Goal: Find specific page/section: Find specific page/section

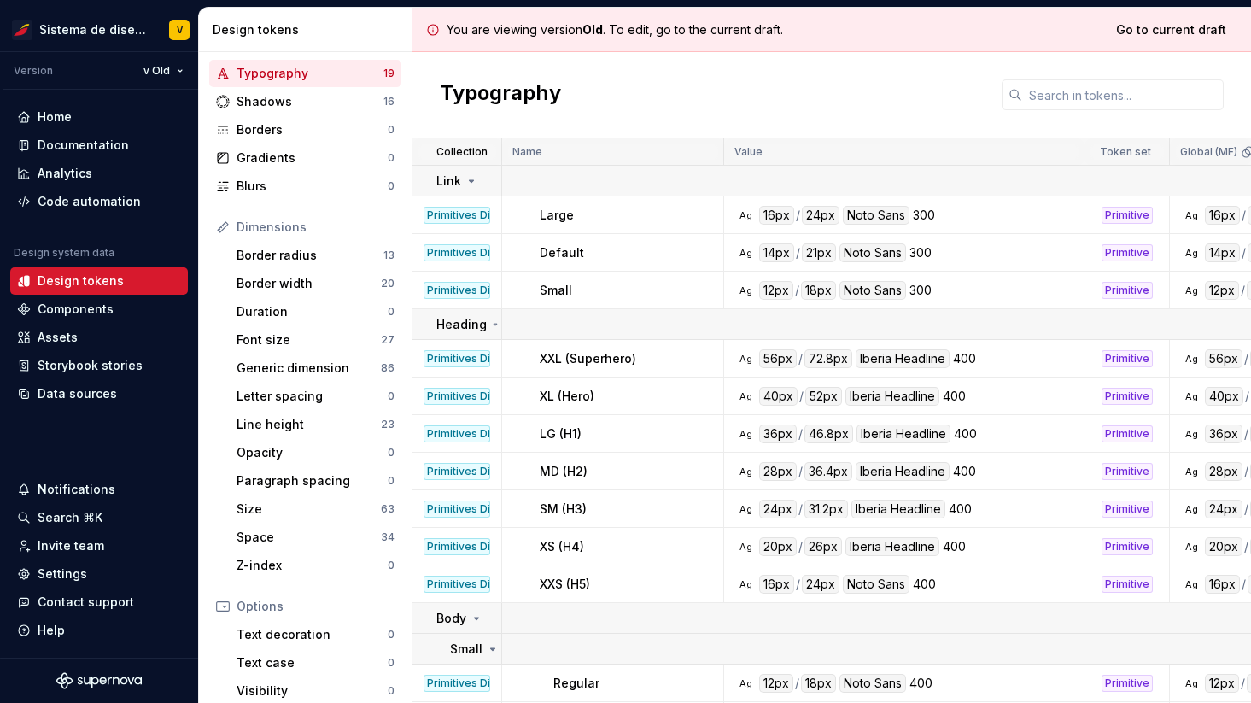
scroll to position [232, 0]
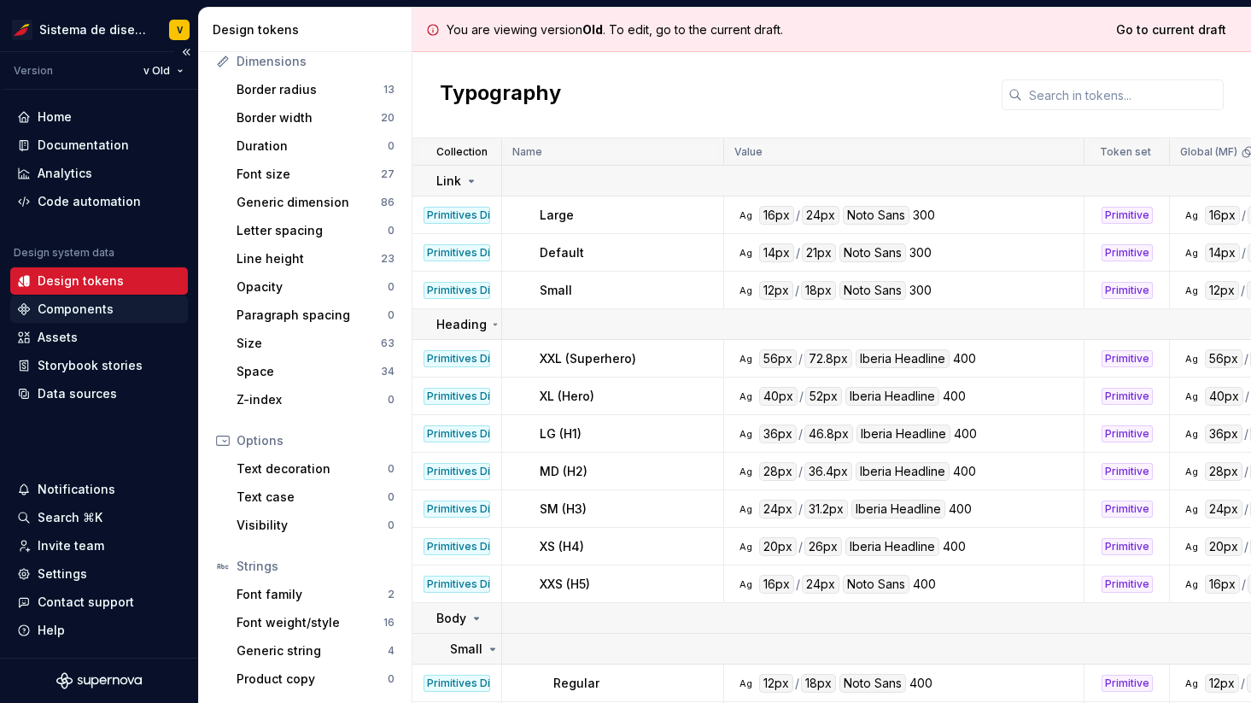
click at [64, 307] on div "Components" at bounding box center [76, 308] width 76 height 17
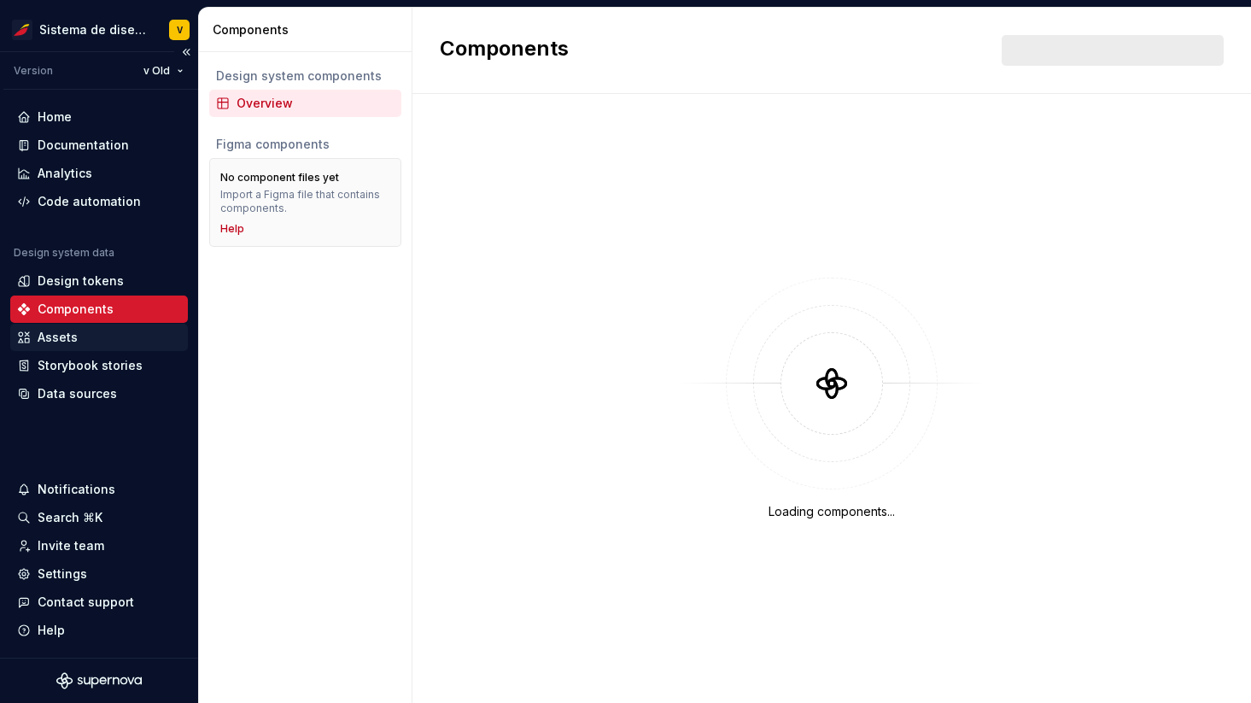
click at [47, 337] on div "Assets" at bounding box center [58, 337] width 40 height 17
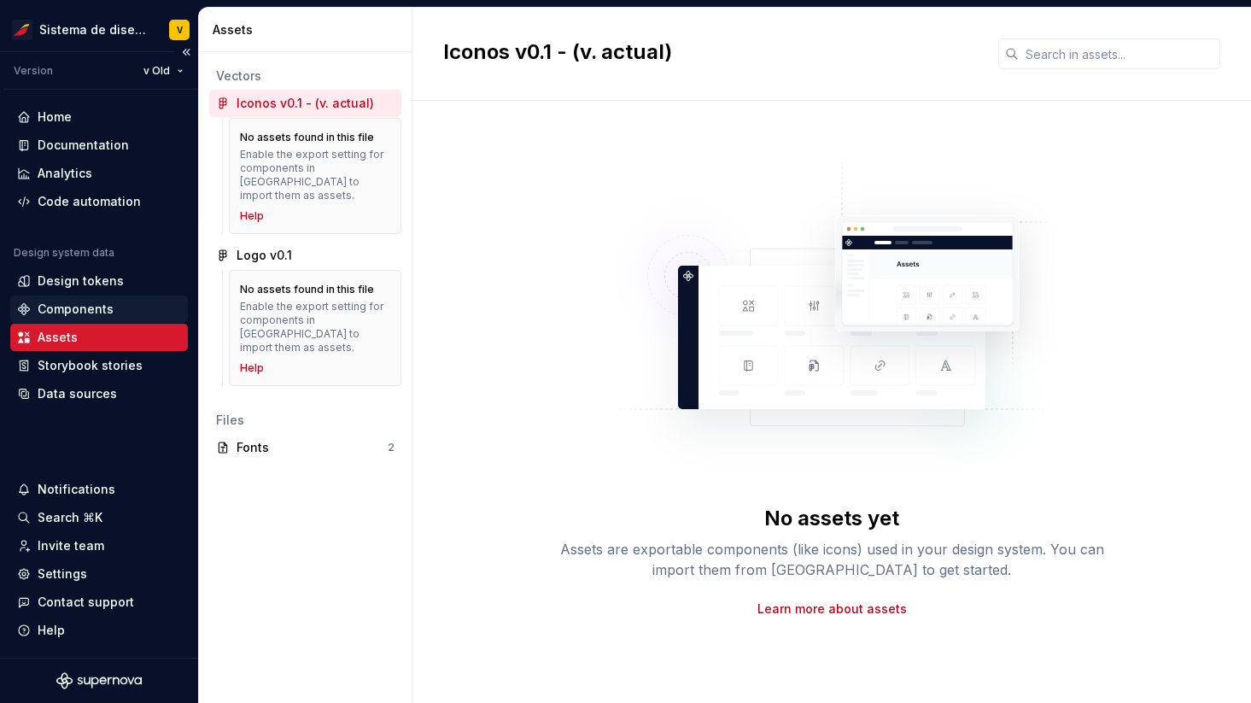
click at [62, 305] on div "Components" at bounding box center [76, 308] width 76 height 17
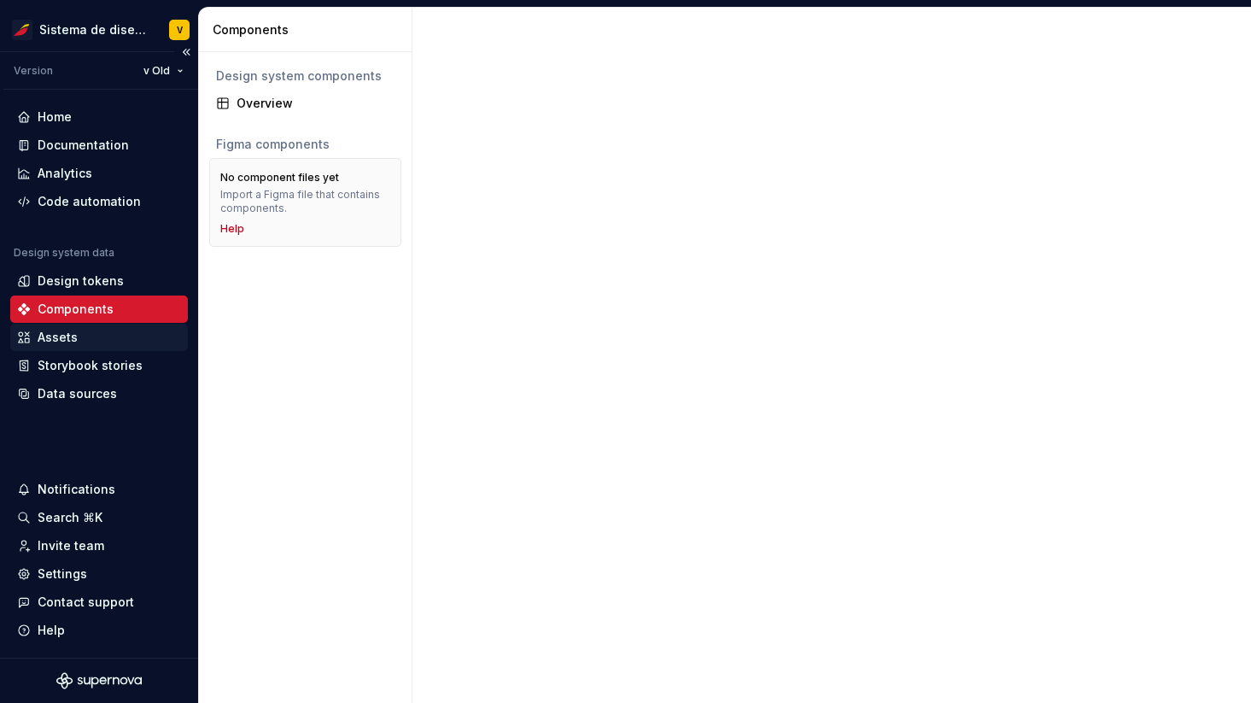
click at [67, 335] on div "Assets" at bounding box center [58, 337] width 40 height 17
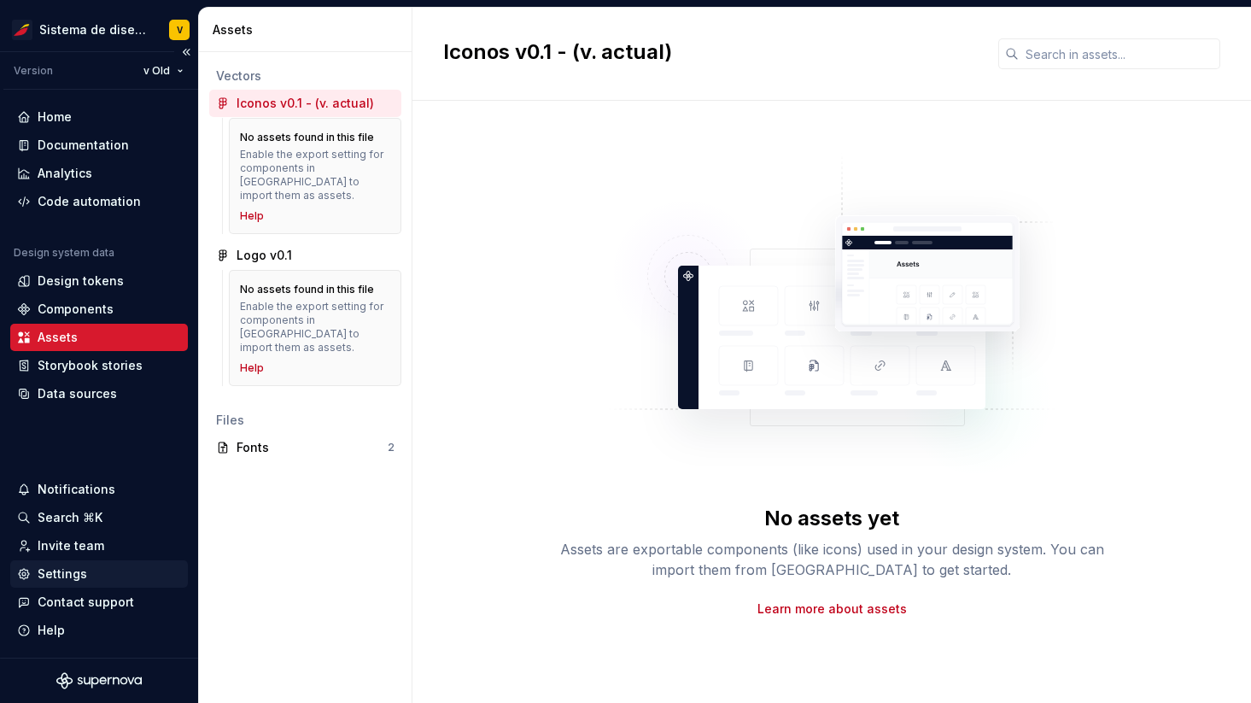
click at [65, 574] on div "Settings" at bounding box center [63, 573] width 50 height 17
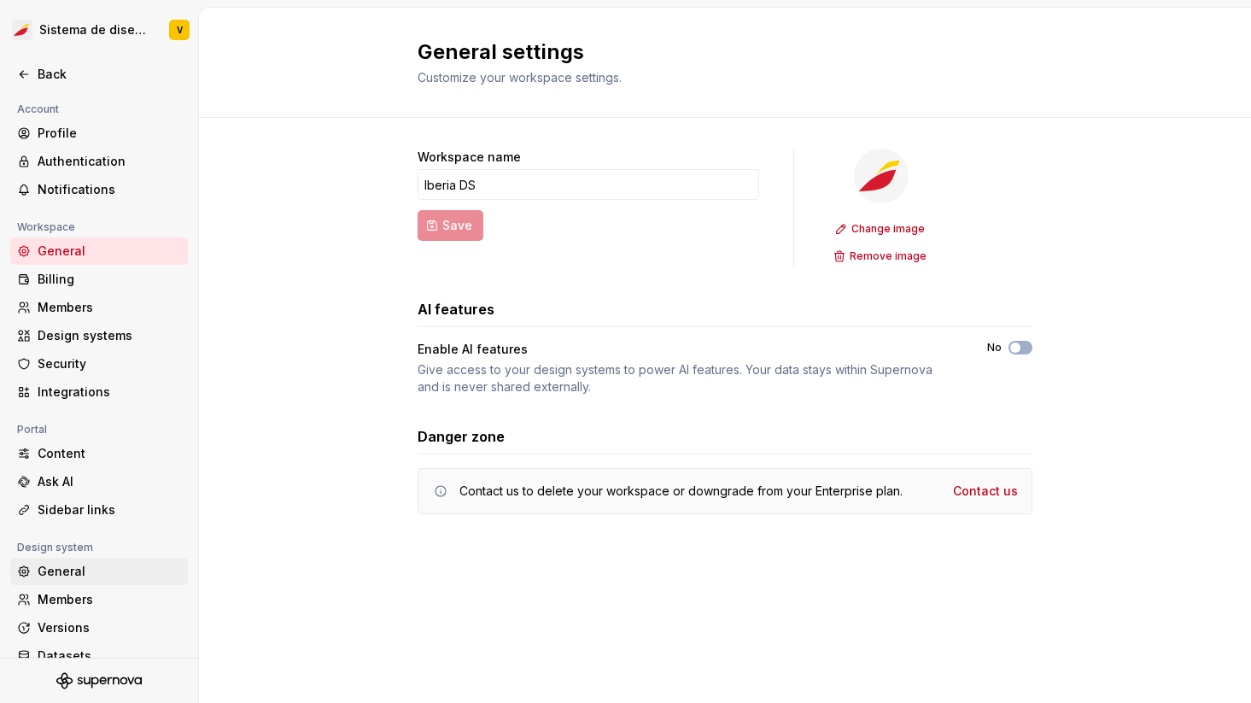
scroll to position [50, 0]
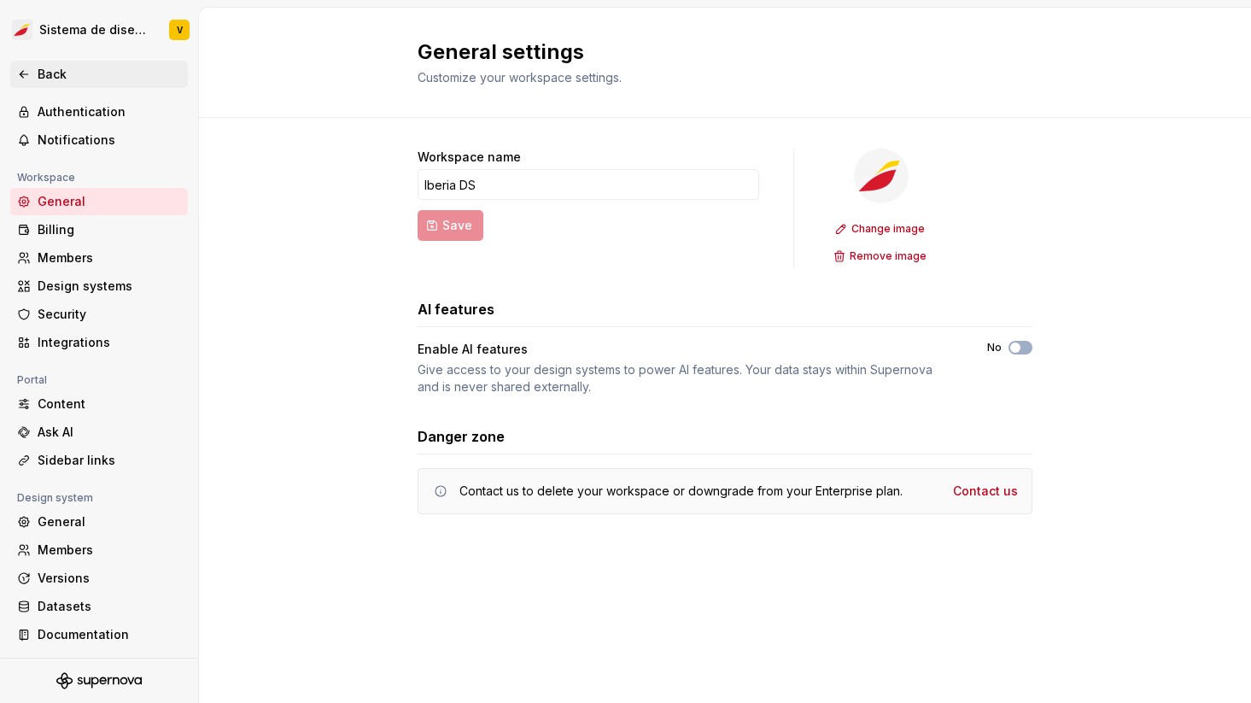
click at [64, 72] on div "Back" at bounding box center [109, 74] width 143 height 17
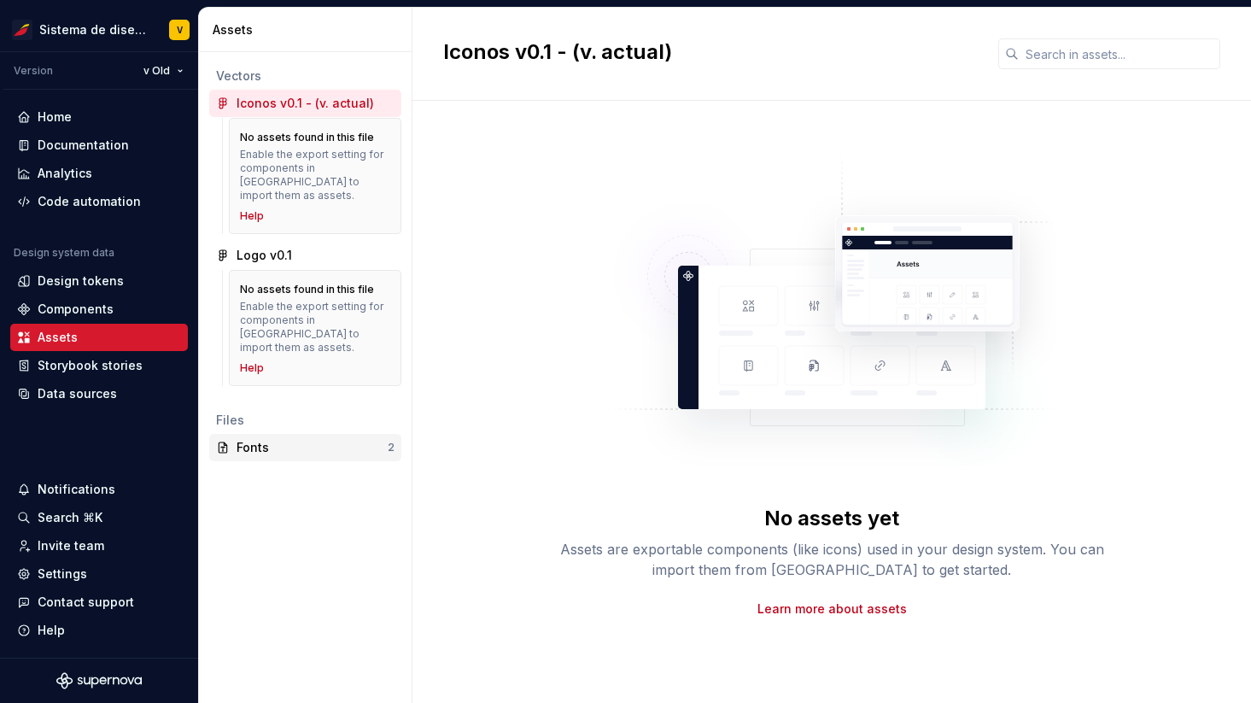
click at [276, 439] on div "Fonts" at bounding box center [311, 447] width 151 height 17
